Goal: Information Seeking & Learning: Understand process/instructions

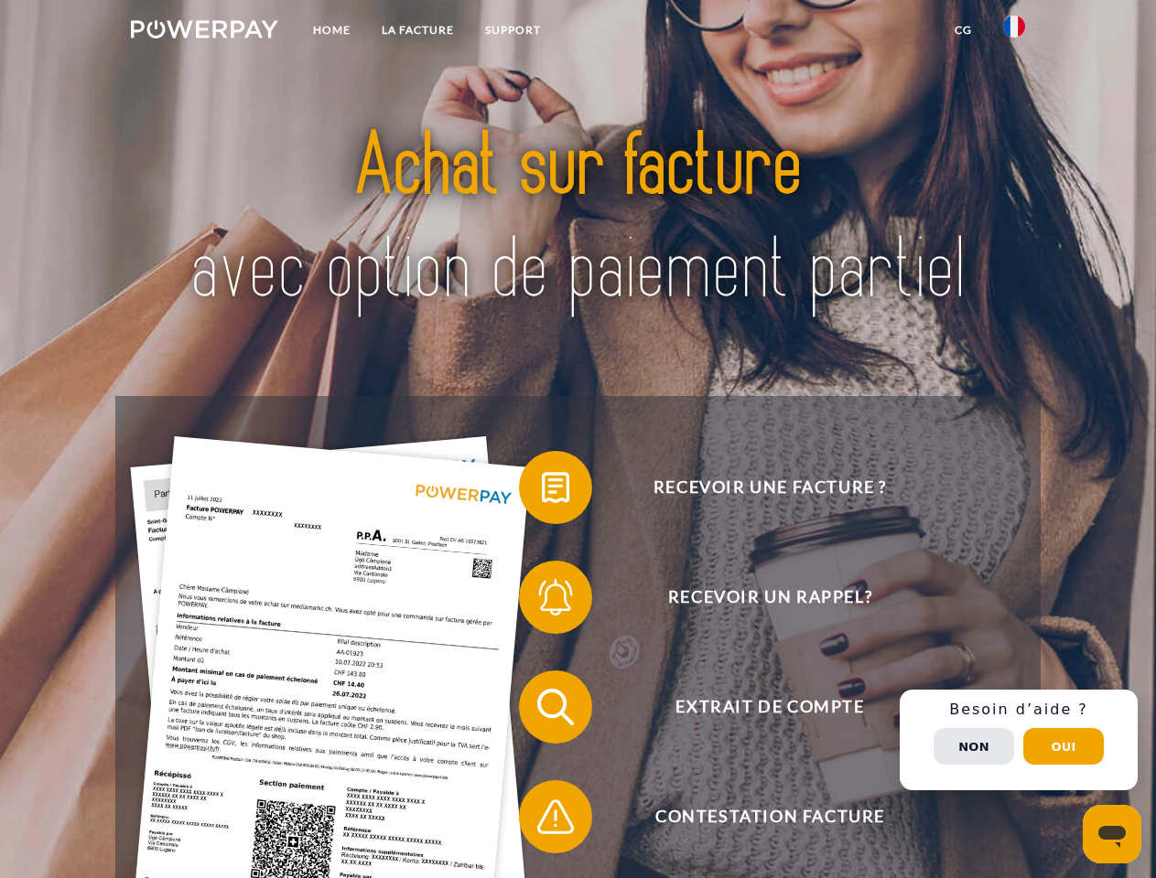
click at [204, 32] on img at bounding box center [204, 29] width 147 height 18
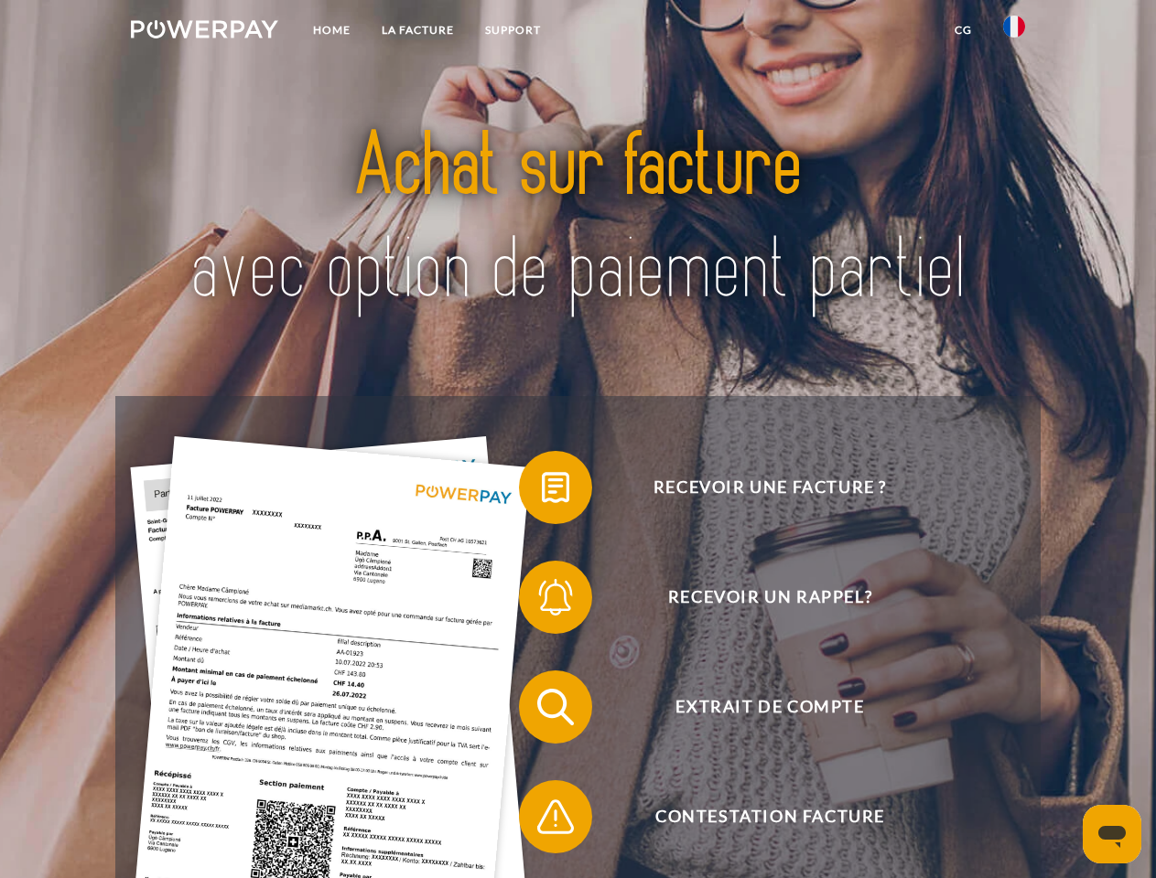
click at [1014, 32] on img at bounding box center [1014, 27] width 22 height 22
click at [962, 30] on link "CG" at bounding box center [963, 30] width 48 height 33
click at [542, 491] on span at bounding box center [527, 487] width 91 height 91
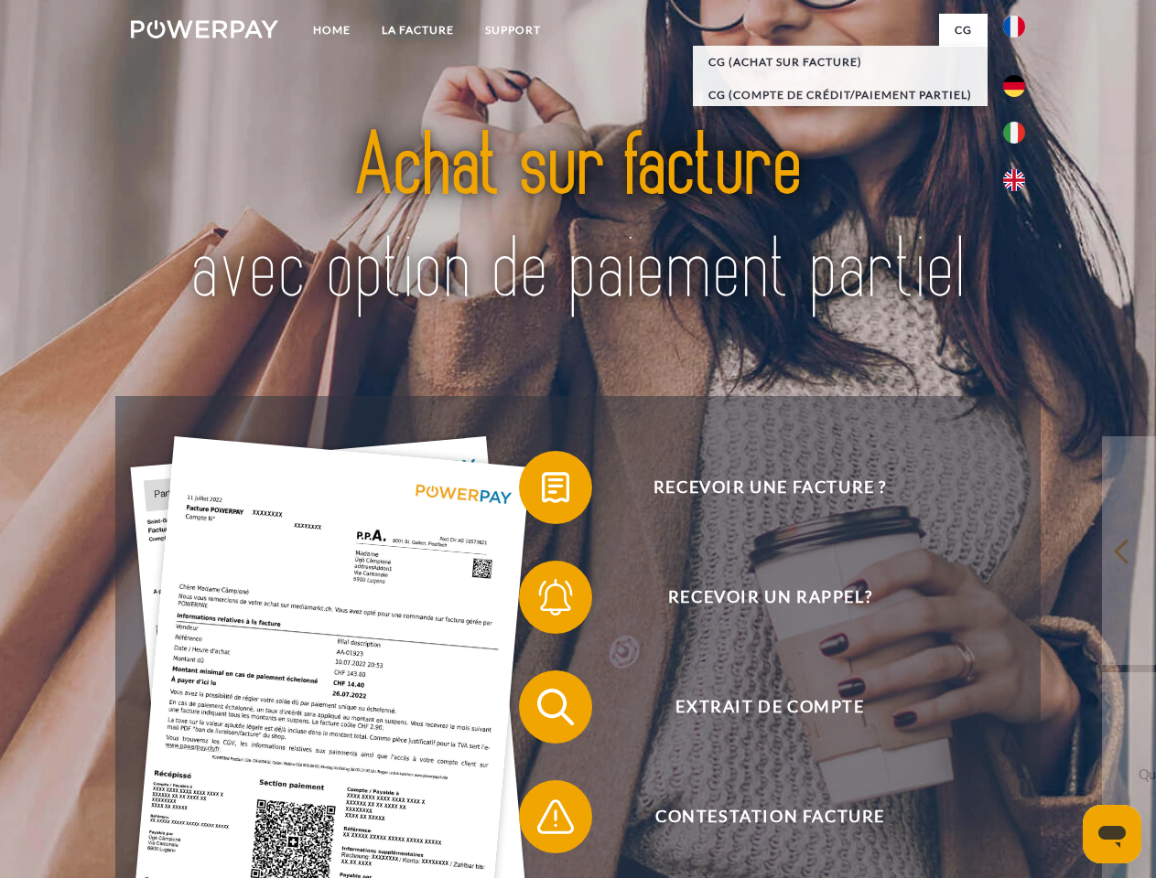
click at [542, 601] on div "Recevoir une facture ? Recevoir un rappel? Extrait de compte retour" at bounding box center [577, 762] width 924 height 732
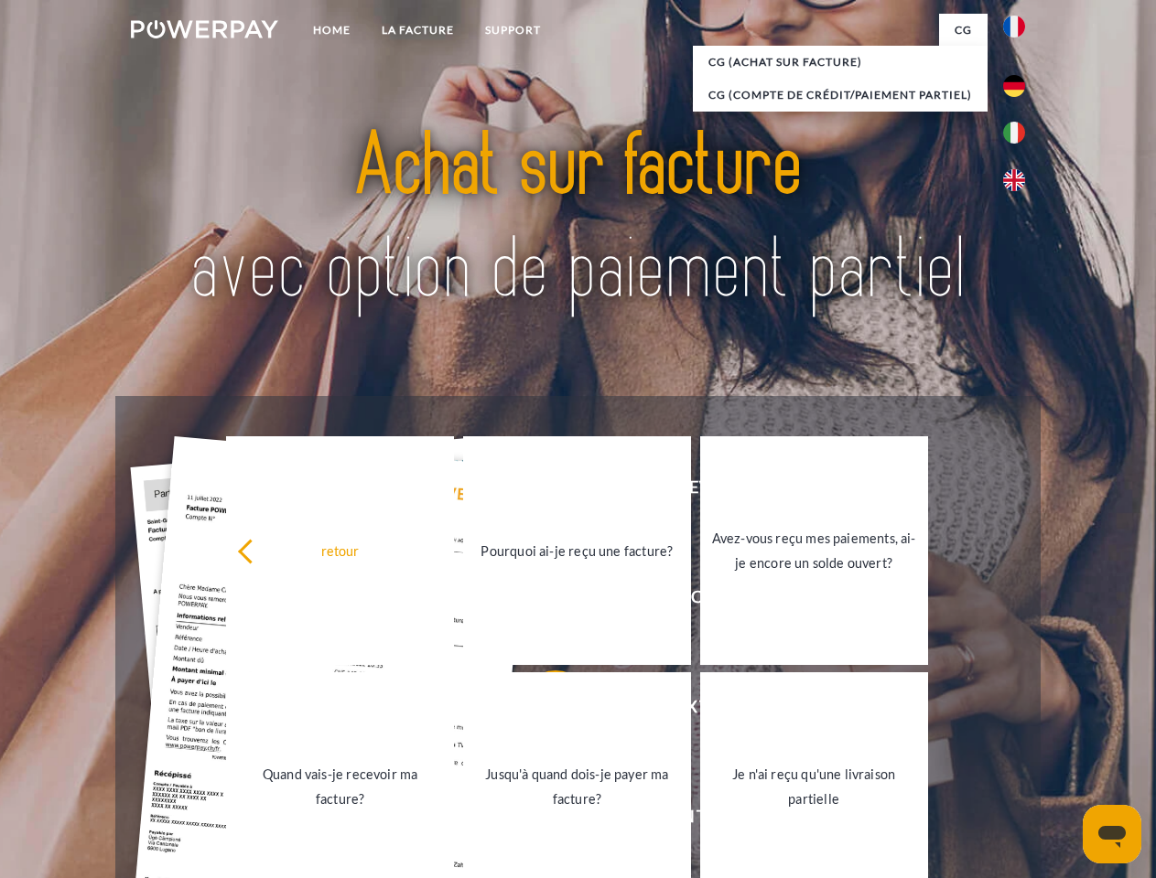
click at [542, 711] on link "Jusqu'à quand dois-je payer ma facture?" at bounding box center [577, 786] width 228 height 229
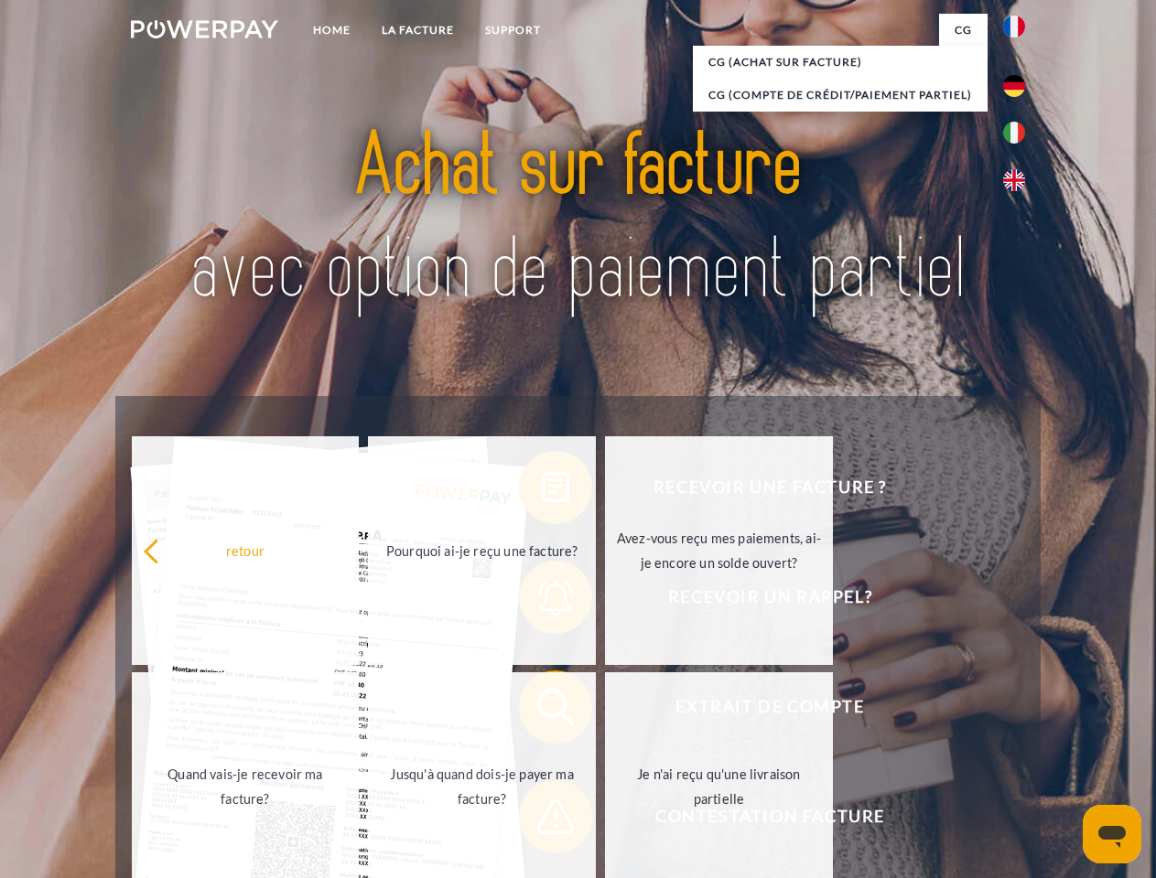
click at [542, 821] on span at bounding box center [527, 816] width 91 height 91
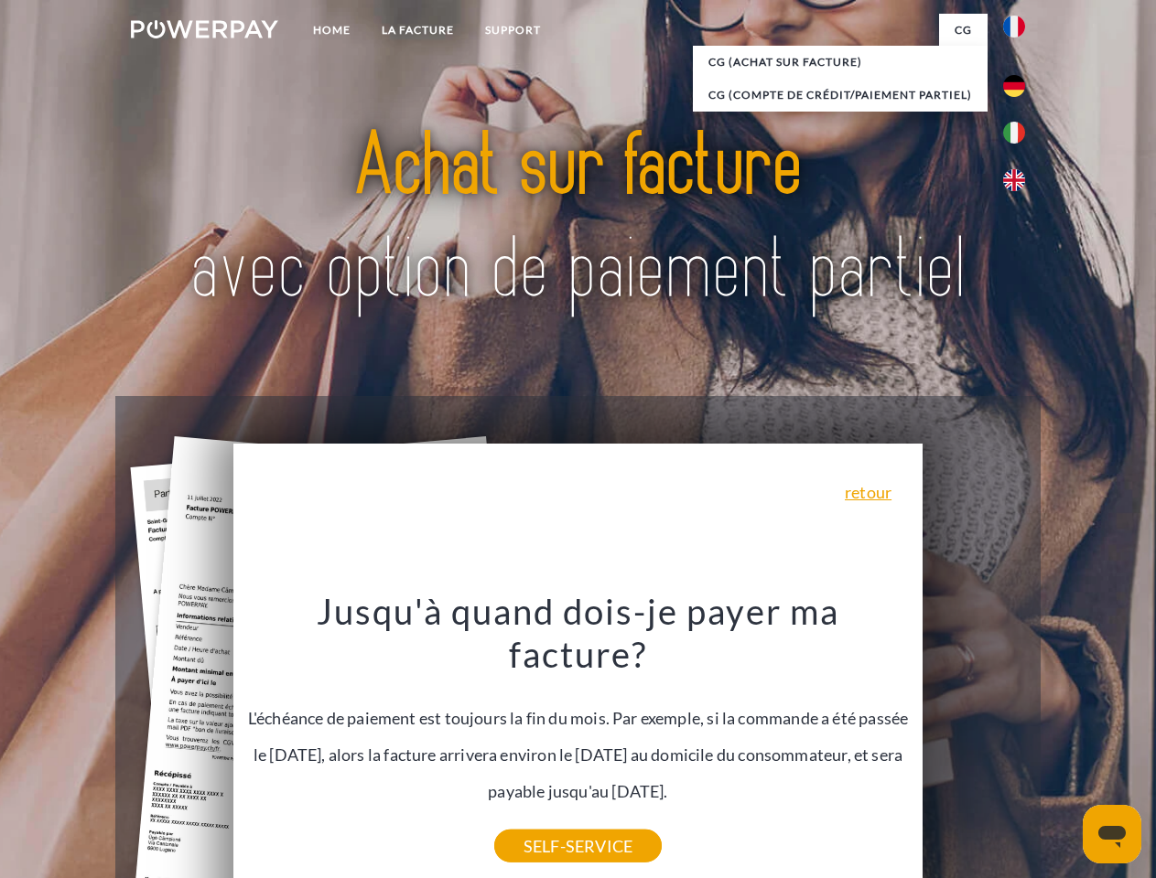
click at [1018, 740] on div "Recevoir une facture ? Recevoir un rappel? Extrait de compte retour" at bounding box center [577, 762] width 924 height 732
click at [973, 744] on span "Extrait de compte" at bounding box center [769, 707] width 448 height 73
click at [1063, 747] on header "Home LA FACTURE Support" at bounding box center [578, 631] width 1156 height 1263
